Goal: Task Accomplishment & Management: Use online tool/utility

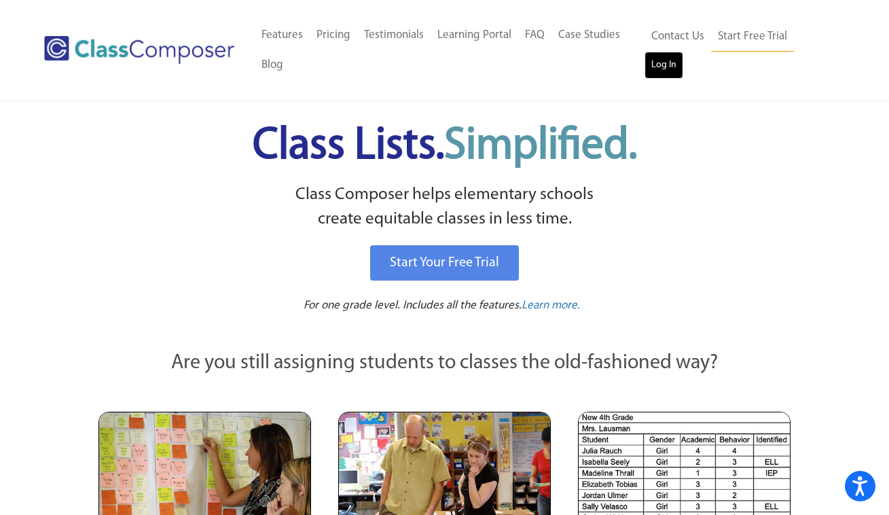
click at [653, 60] on link "Log In" at bounding box center [663, 65] width 39 height 27
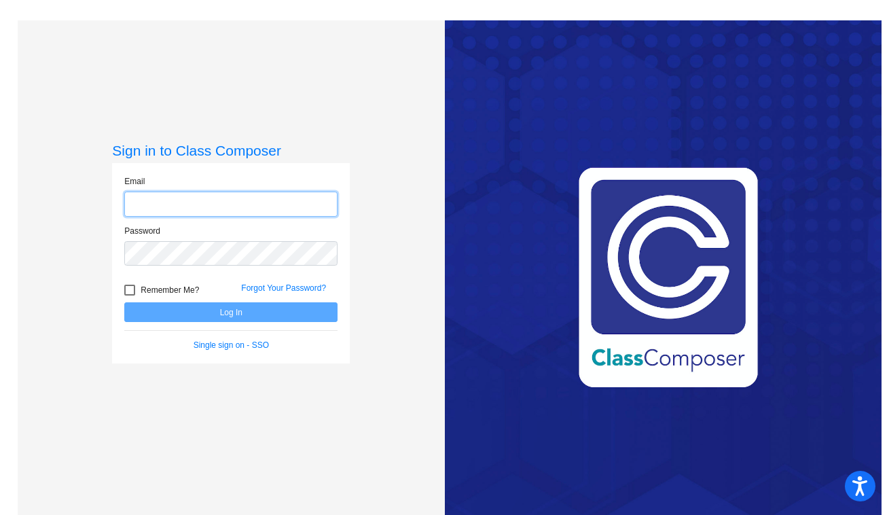
type input "carmen.oldenkott@hesperiausd.org"
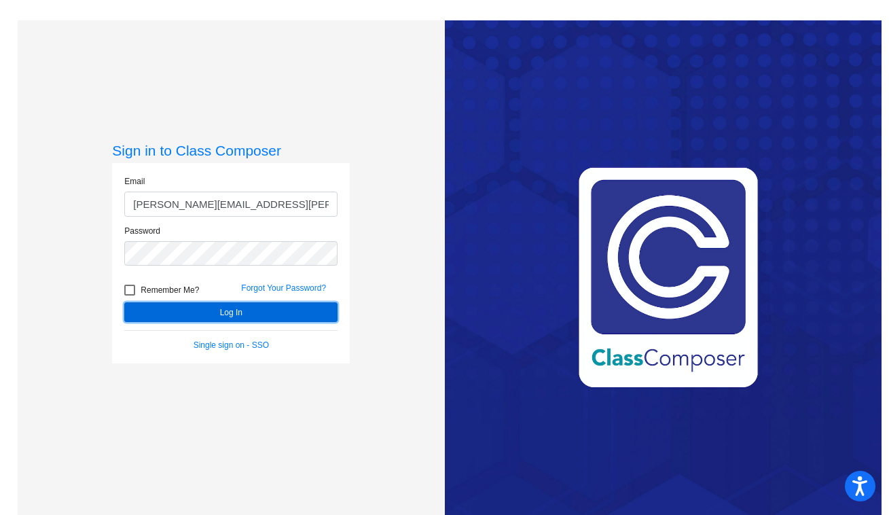
click at [213, 316] on button "Log In" at bounding box center [230, 312] width 213 height 20
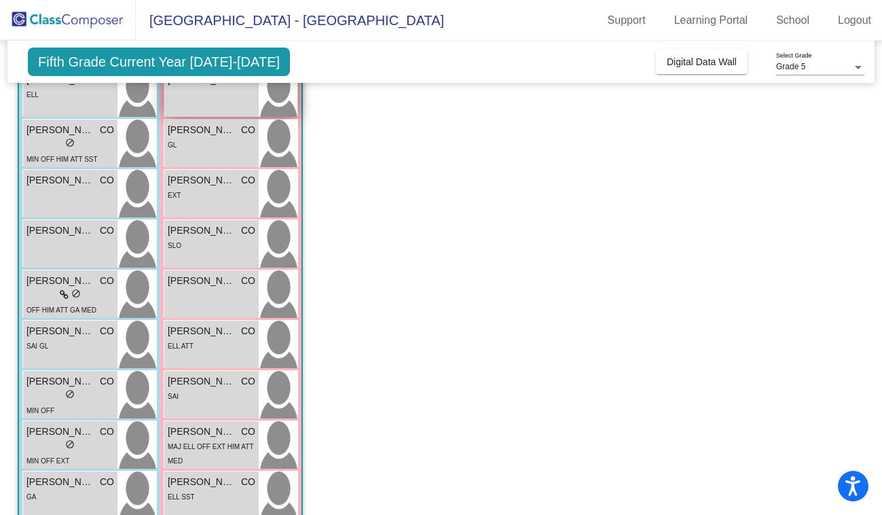
scroll to position [252, 0]
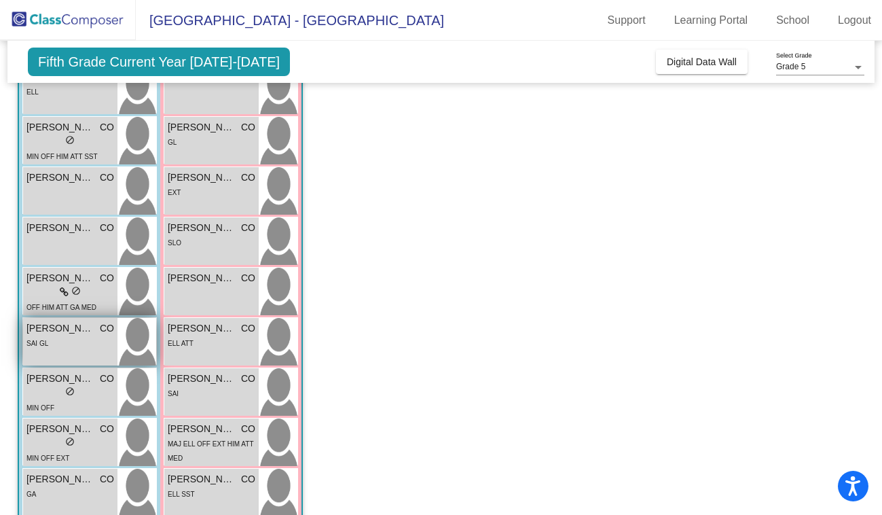
click at [69, 336] on div "SAI GL" at bounding box center [70, 342] width 88 height 14
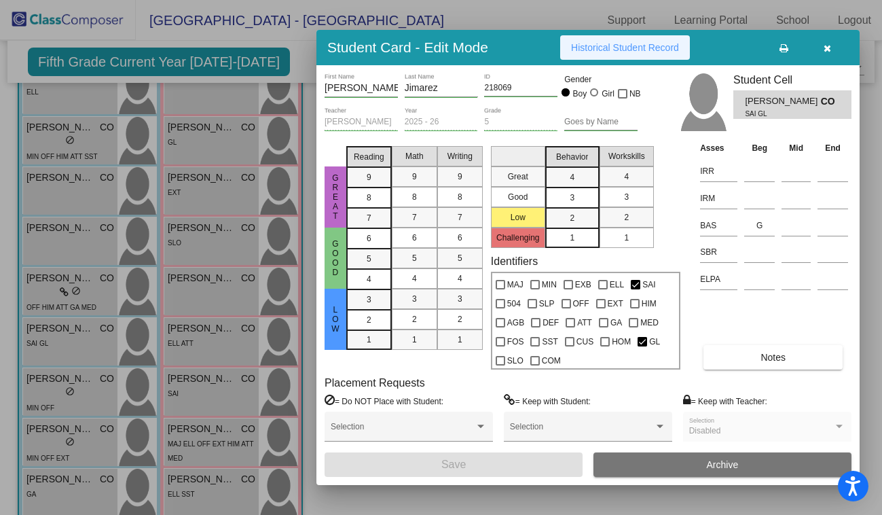
click at [625, 48] on span "Historical Student Record" at bounding box center [625, 47] width 108 height 11
